Goal: Transaction & Acquisition: Purchase product/service

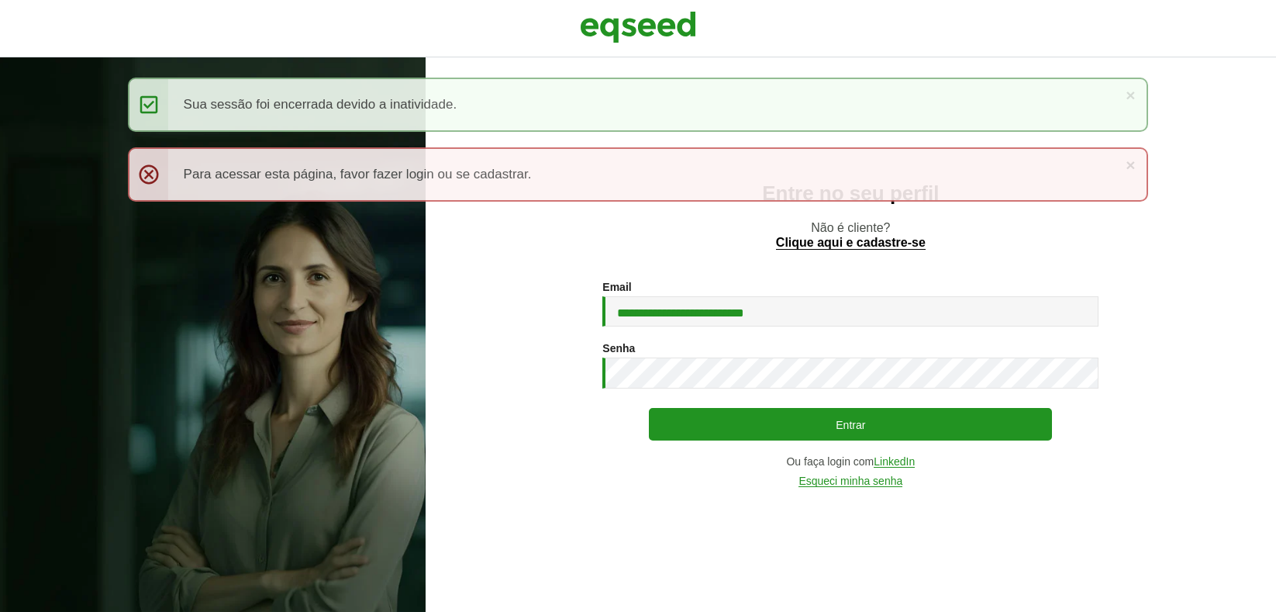
click at [734, 431] on button "Entrar" at bounding box center [850, 424] width 403 height 33
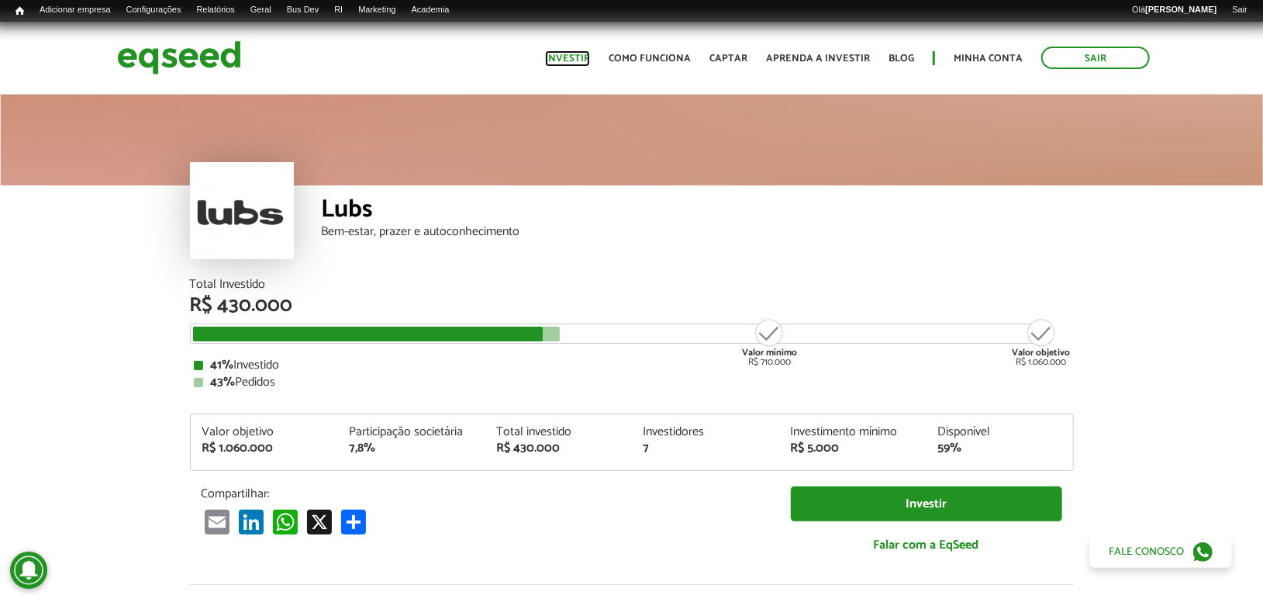
click at [590, 54] on link "Investir" at bounding box center [567, 59] width 45 height 10
